Goal: Transaction & Acquisition: Purchase product/service

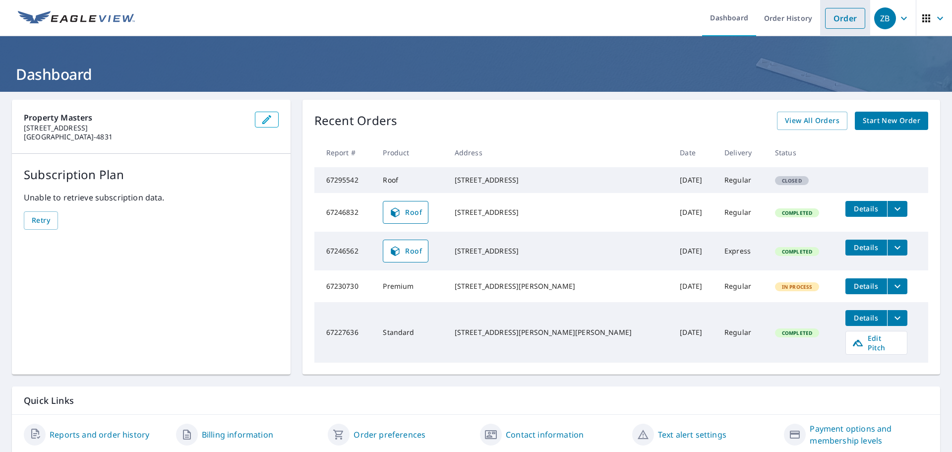
click at [837, 20] on link "Order" at bounding box center [845, 18] width 40 height 21
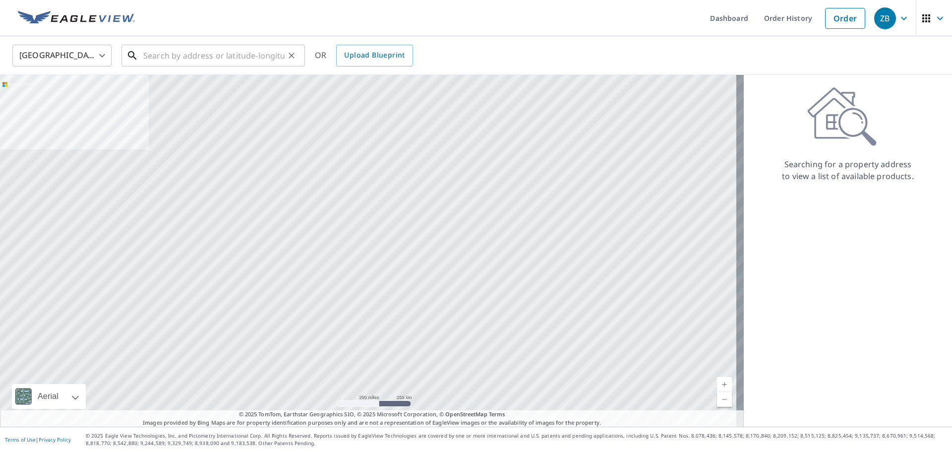
click at [172, 54] on input "text" at bounding box center [213, 56] width 141 height 28
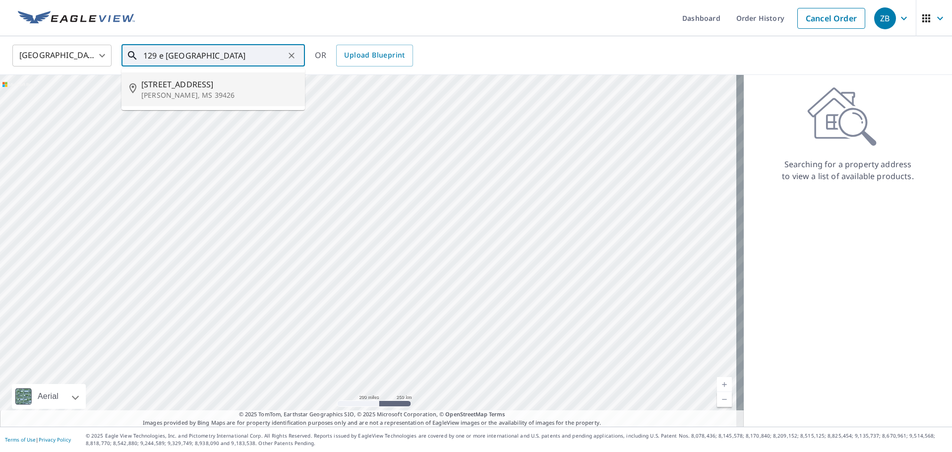
click at [185, 90] on p "[PERSON_NAME], MS 39426" at bounding box center [219, 95] width 156 height 10
type input "[STREET_ADDRESS][PERSON_NAME]"
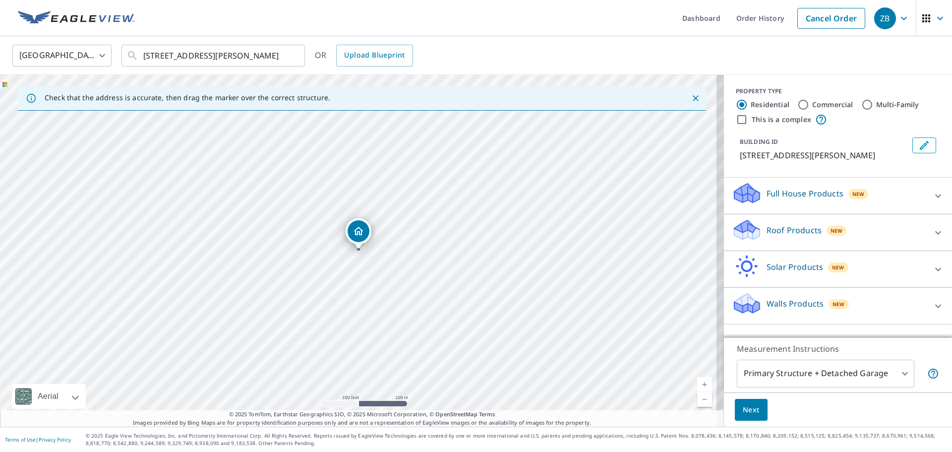
click at [815, 235] on div "Roof Products New" at bounding box center [829, 232] width 194 height 28
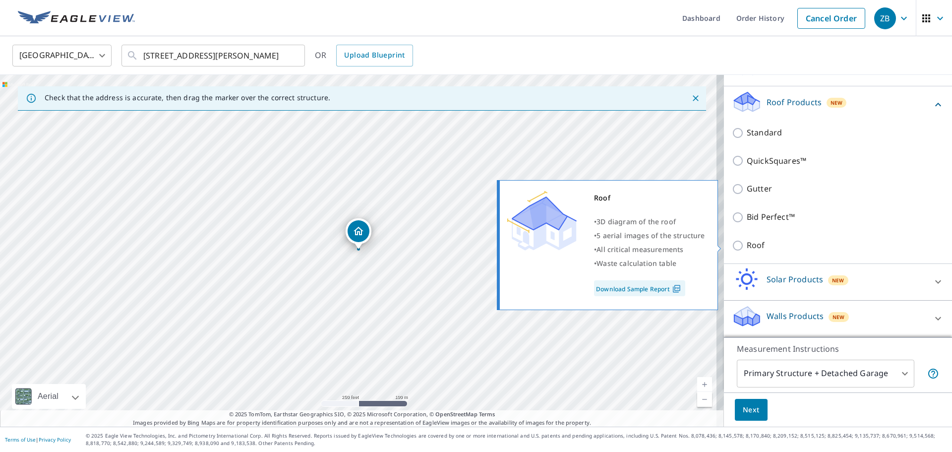
click at [753, 243] on p "Roof" at bounding box center [756, 245] width 18 height 12
click at [747, 243] on input "Roof" at bounding box center [739, 246] width 15 height 12
checkbox input "true"
type input "3"
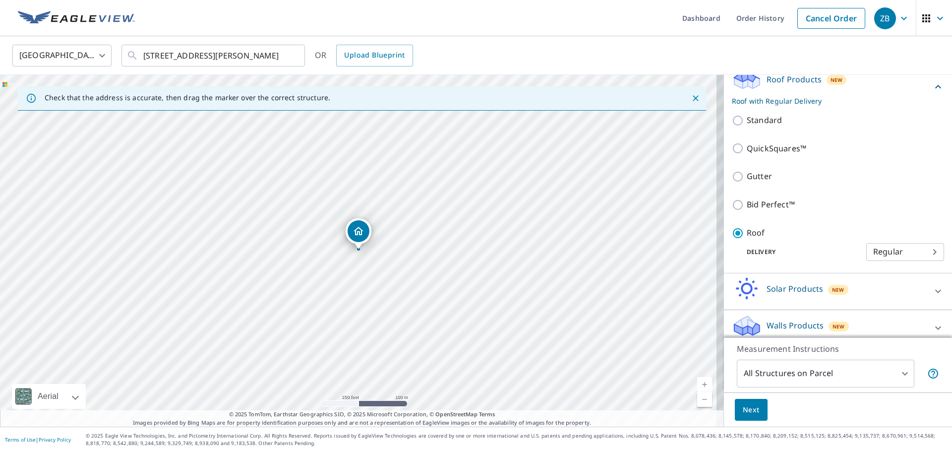
scroll to position [133, 0]
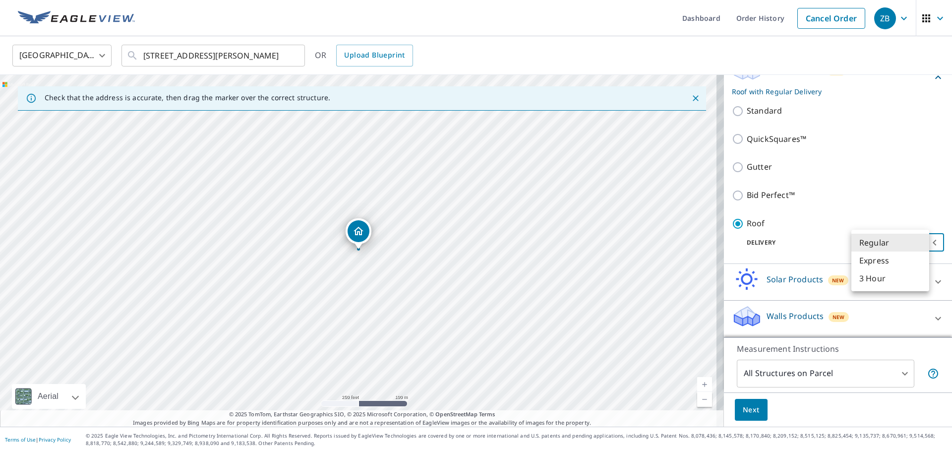
click at [899, 245] on body "ZB ZB Dashboard Order History Cancel Order ZB [GEOGRAPHIC_DATA] US ​ [STREET_AD…" at bounding box center [476, 226] width 952 height 452
click at [893, 258] on li "Express" at bounding box center [890, 260] width 78 height 18
type input "4"
click at [744, 413] on span "Next" at bounding box center [751, 410] width 17 height 12
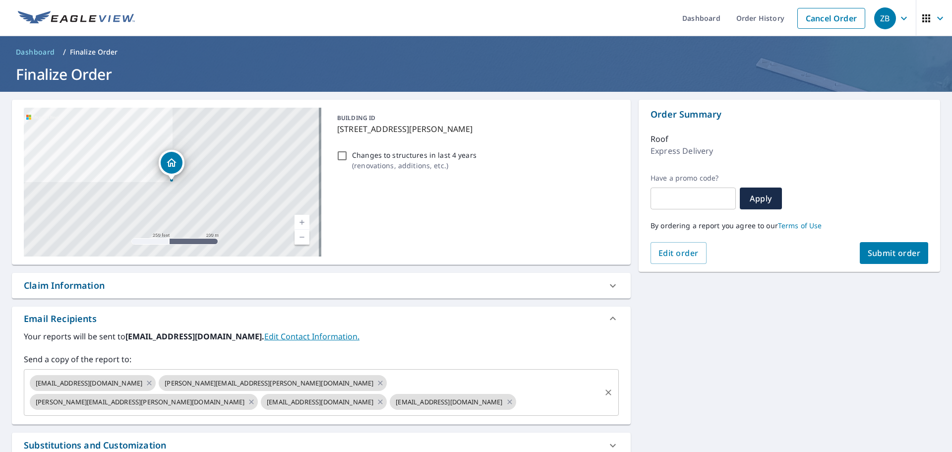
click at [518, 402] on input "text" at bounding box center [559, 401] width 82 height 19
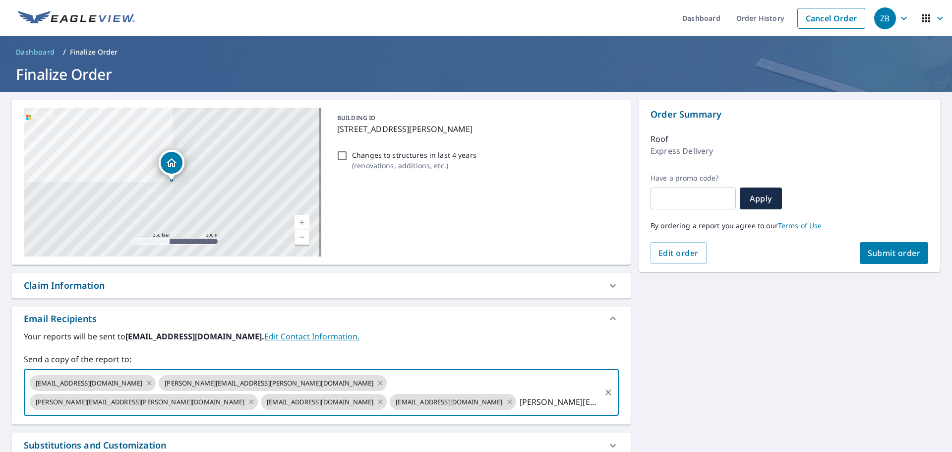
type input "[PERSON_NAME][EMAIL_ADDRESS][PERSON_NAME][DOMAIN_NAME]"
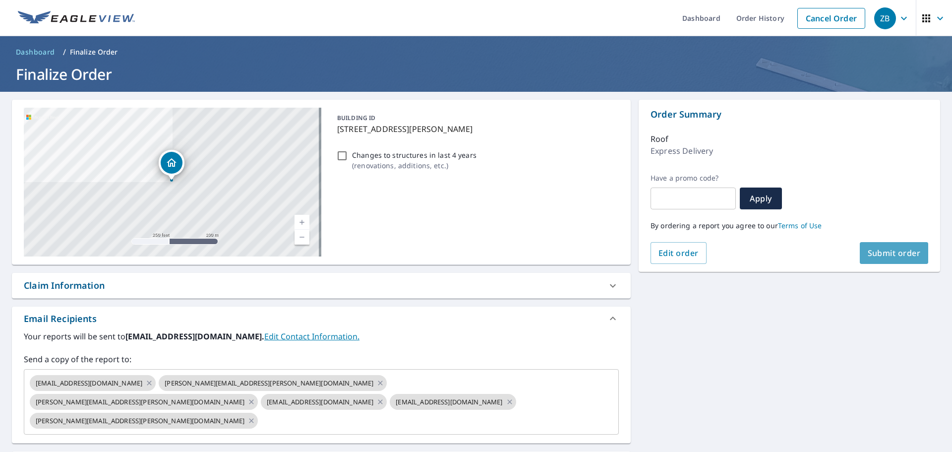
click at [906, 249] on span "Submit order" at bounding box center [894, 252] width 53 height 11
